Goal: Task Accomplishment & Management: Manage account settings

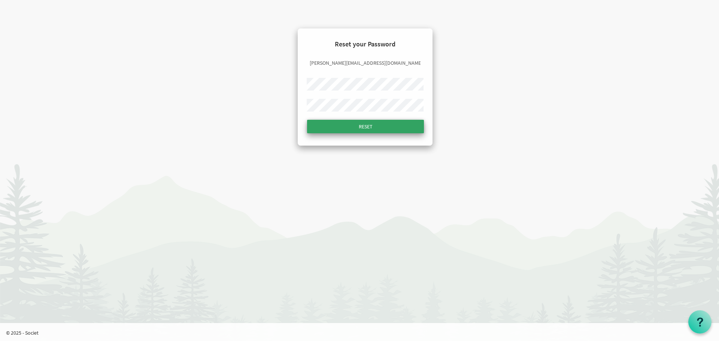
click at [367, 125] on input "Reset" at bounding box center [365, 126] width 117 height 13
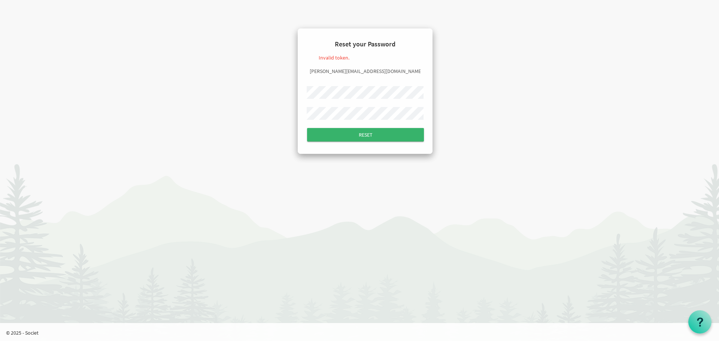
click at [301, 87] on div "Reset your Password Invalid token. janea@hamiltonjfs.ca Reset" at bounding box center [365, 90] width 135 height 125
click at [307, 128] on input "Reset" at bounding box center [365, 134] width 117 height 13
click at [369, 135] on input "Reset" at bounding box center [365, 134] width 117 height 13
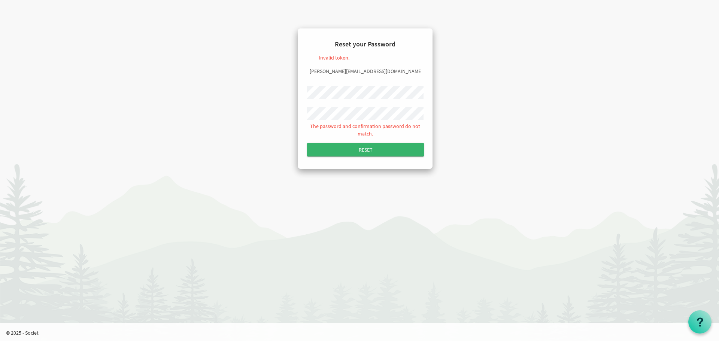
click at [306, 91] on div at bounding box center [365, 95] width 123 height 18
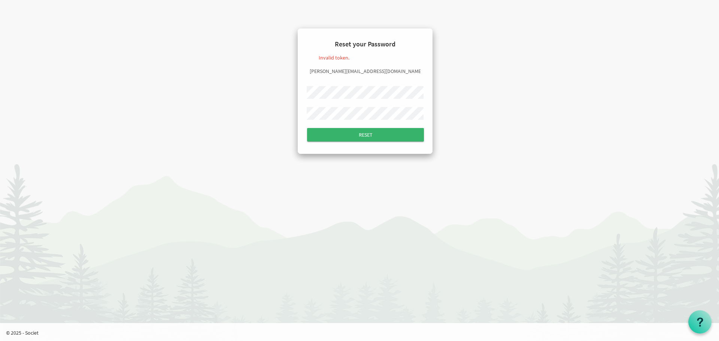
click at [307, 128] on input "submit" at bounding box center [365, 134] width 117 height 13
